Goal: Find specific page/section: Find specific page/section

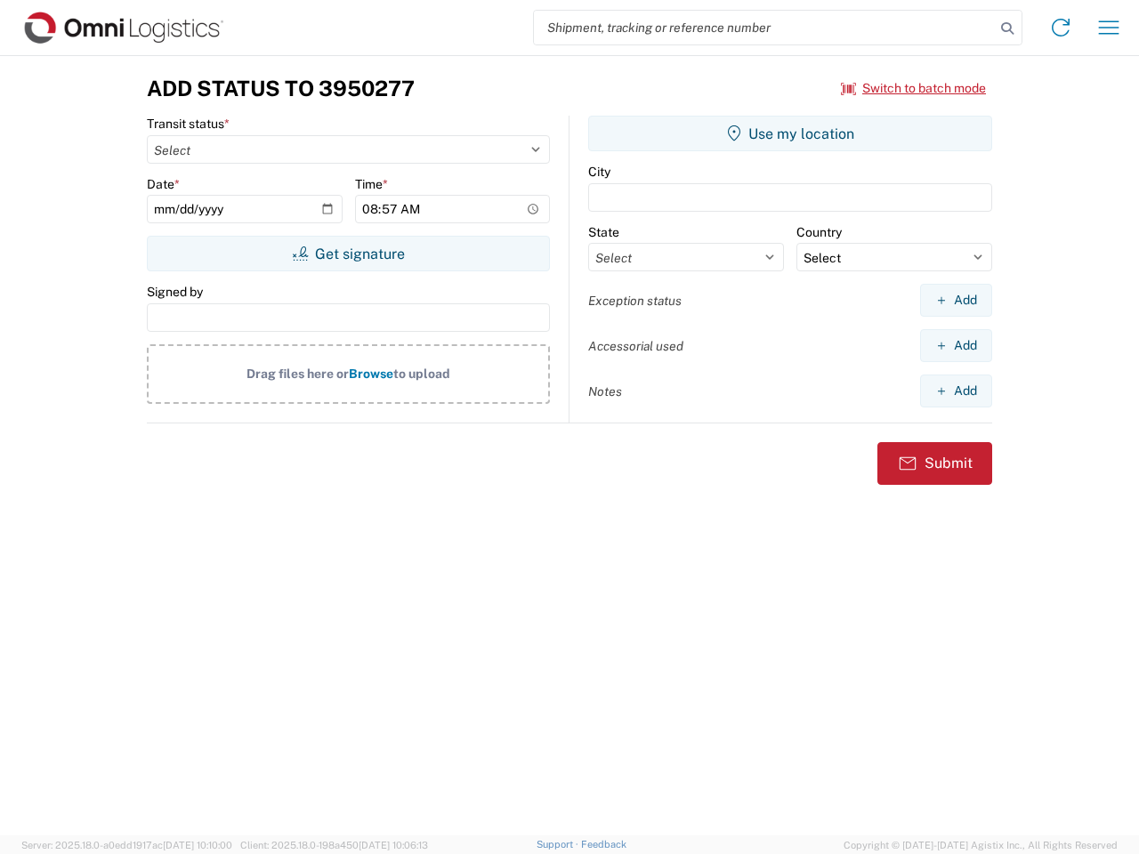
click at [765, 28] on input "search" at bounding box center [764, 28] width 461 height 34
click at [1008, 28] on icon at bounding box center [1007, 28] width 25 height 25
click at [1061, 28] on icon at bounding box center [1061, 27] width 28 height 28
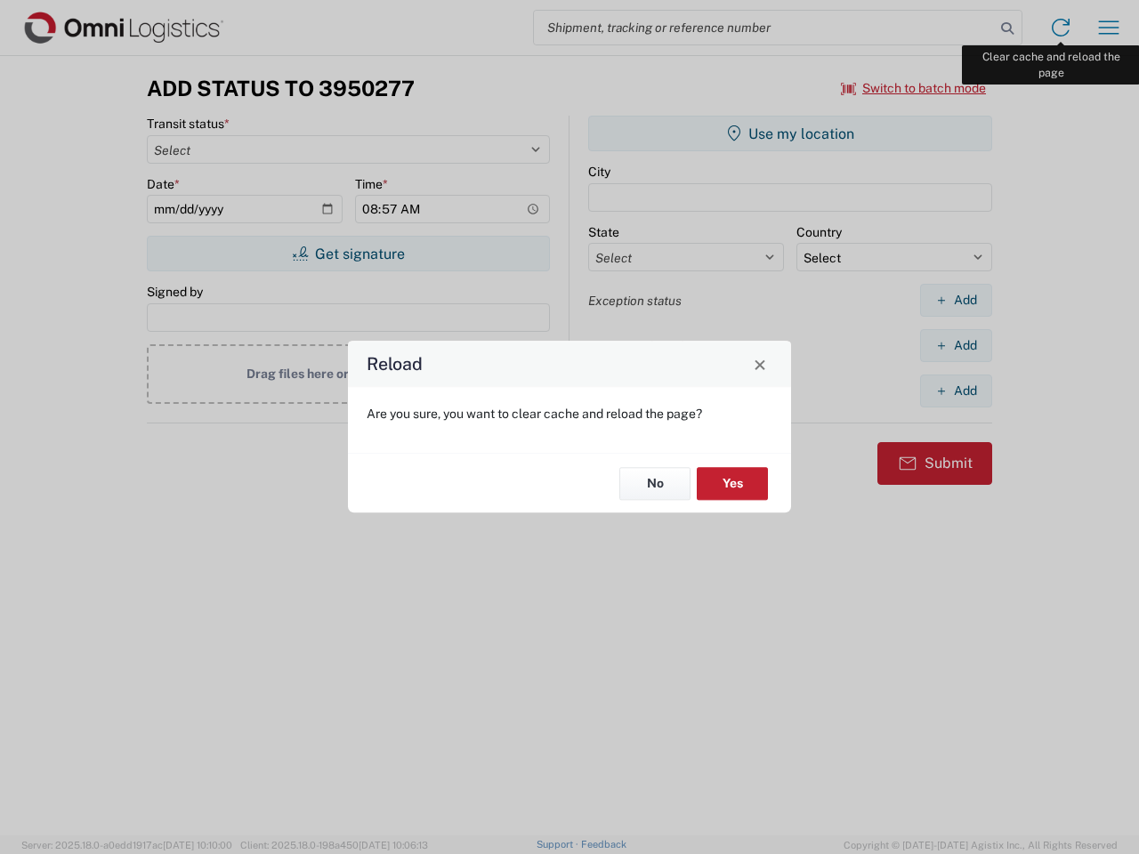
click at [1109, 28] on div "Reload Are you sure, you want to clear cache and reload the page? No Yes" at bounding box center [569, 427] width 1139 height 854
click at [914, 88] on div "Reload Are you sure, you want to clear cache and reload the page? No Yes" at bounding box center [569, 427] width 1139 height 854
click at [348, 254] on div "Reload Are you sure, you want to clear cache and reload the page? No Yes" at bounding box center [569, 427] width 1139 height 854
click at [790, 134] on div "Reload Are you sure, you want to clear cache and reload the page? No Yes" at bounding box center [569, 427] width 1139 height 854
click at [956, 300] on div "Reload Are you sure, you want to clear cache and reload the page? No Yes" at bounding box center [569, 427] width 1139 height 854
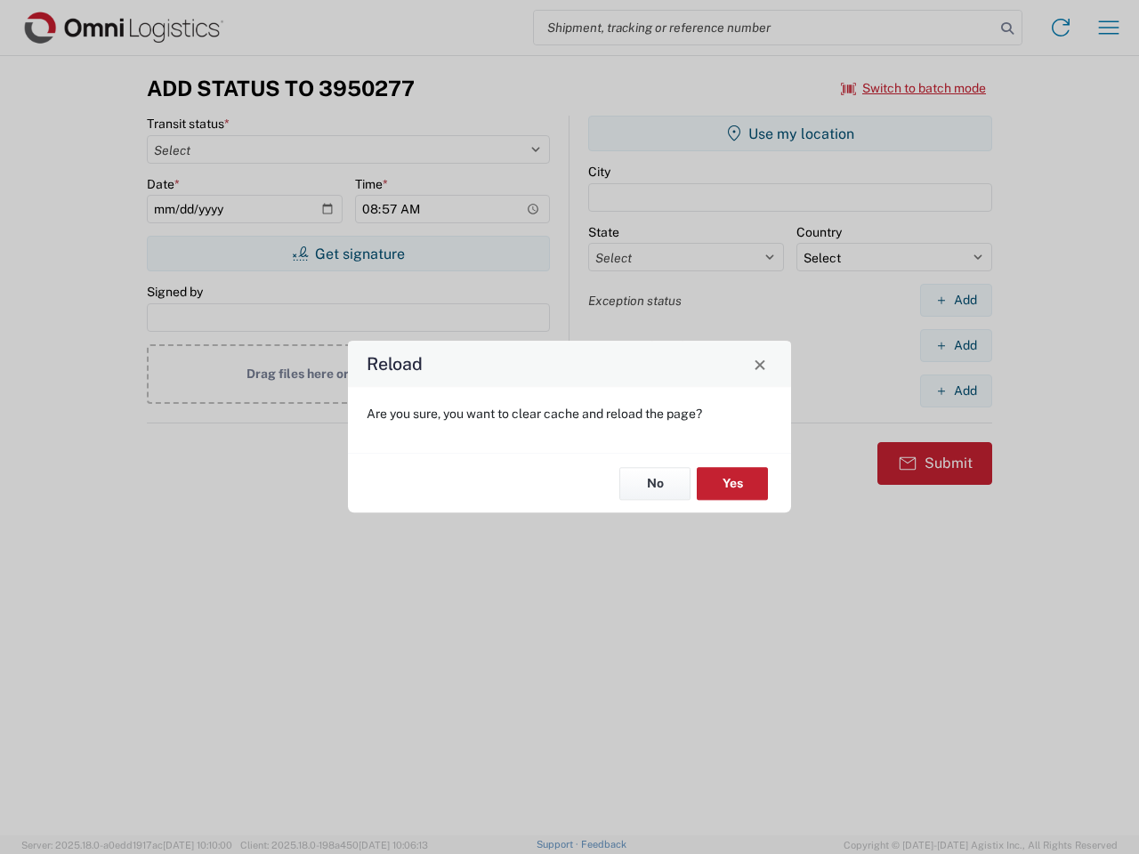
click at [956, 345] on div "Reload Are you sure, you want to clear cache and reload the page? No Yes" at bounding box center [569, 427] width 1139 height 854
click at [956, 391] on div "Reload Are you sure, you want to clear cache and reload the page? No Yes" at bounding box center [569, 427] width 1139 height 854
